Goal: Information Seeking & Learning: Learn about a topic

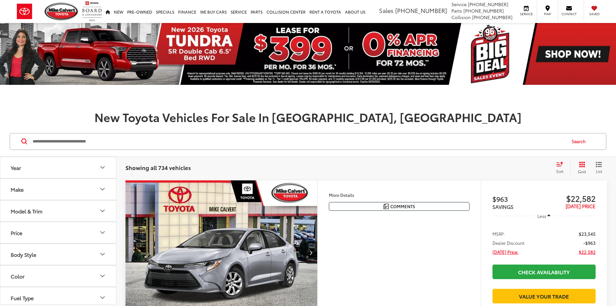
click at [95, 140] on input "Search by Make, Model, or Keyword" at bounding box center [299, 142] width 534 height 16
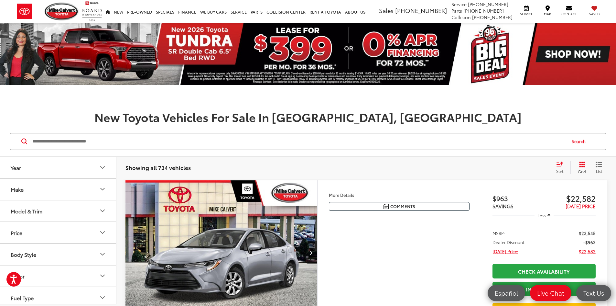
paste input "******"
type input "******"
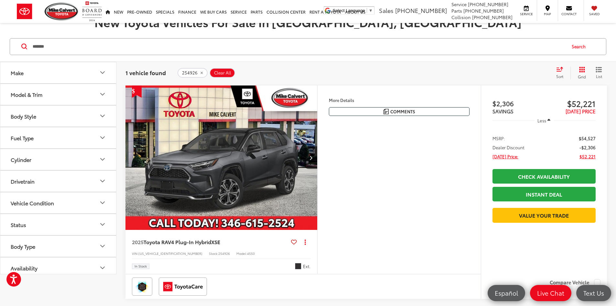
scroll to position [129, 0]
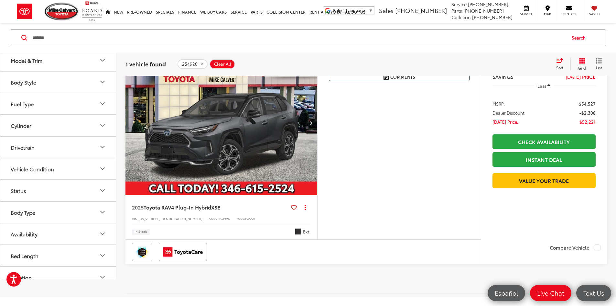
click at [150, 239] on div "2025 Toyota RAV4 Plug-In Hybrid XSE Copy Link Share Print View Details VIN: [US…" at bounding box center [222, 217] width 192 height 44
click at [153, 221] on span "[US_VEHICLE_IDENTIFICATION_NUMBER]" at bounding box center [170, 218] width 64 height 5
drag, startPoint x: 153, startPoint y: 258, endPoint x: 203, endPoint y: 257, distance: 49.2
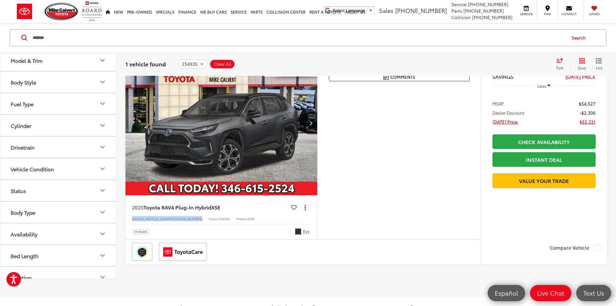
click at [203, 220] on div "VIN: [US_VEHICLE_IDENTIFICATION_NUMBER] Stock: 254926 Model: 4550" at bounding box center [221, 218] width 179 height 5
click at [158, 221] on span "[US_VEHICLE_IDENTIFICATION_NUMBER]" at bounding box center [170, 218] width 64 height 5
drag, startPoint x: 156, startPoint y: 258, endPoint x: 160, endPoint y: 265, distance: 8.2
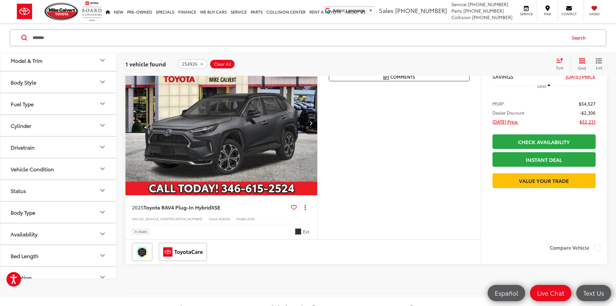
click at [160, 235] on div "In Stock Ext." at bounding box center [221, 229] width 179 height 11
click at [160, 221] on span "[US_VEHICLE_IDENTIFICATION_NUMBER]" at bounding box center [170, 218] width 64 height 5
copy span "[US_VEHICLE_IDENTIFICATION_NUMBER]"
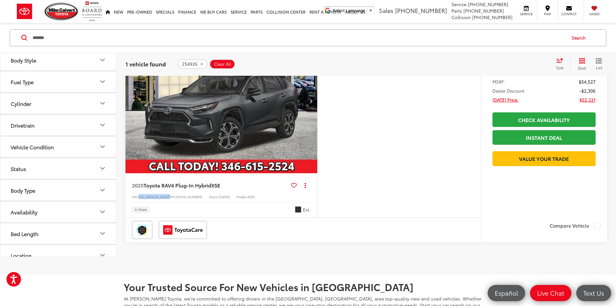
scroll to position [162, 0]
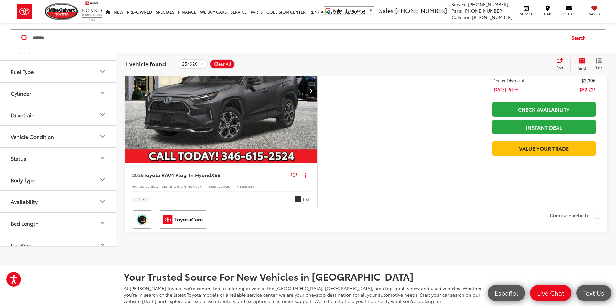
click at [257, 202] on div "In Stock Ext." at bounding box center [221, 196] width 179 height 11
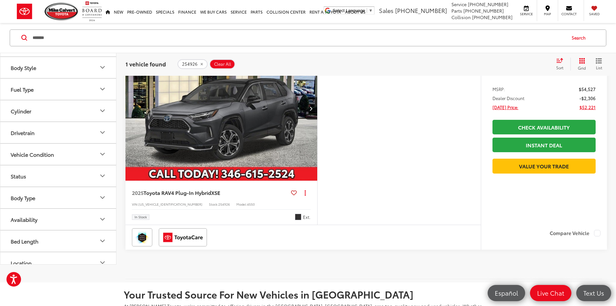
scroll to position [194, 0]
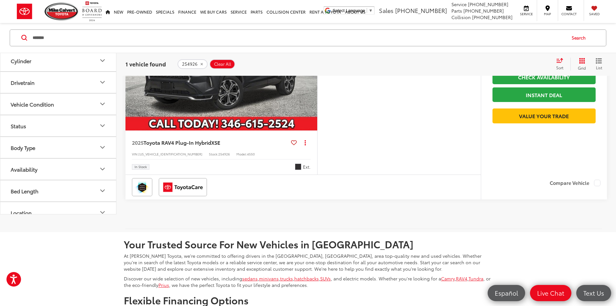
click at [237, 131] on img "2025 Toyota RAV4 Plug-In Hybrid XSE 0" at bounding box center [221, 58] width 193 height 145
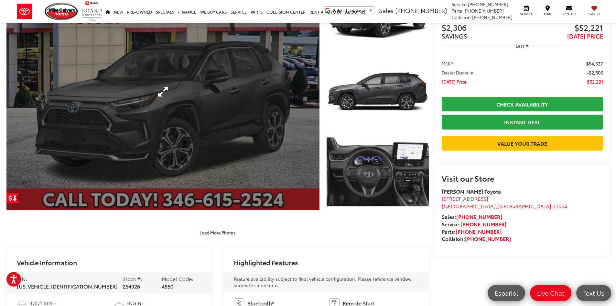
scroll to position [194, 0]
